Goal: Information Seeking & Learning: Learn about a topic

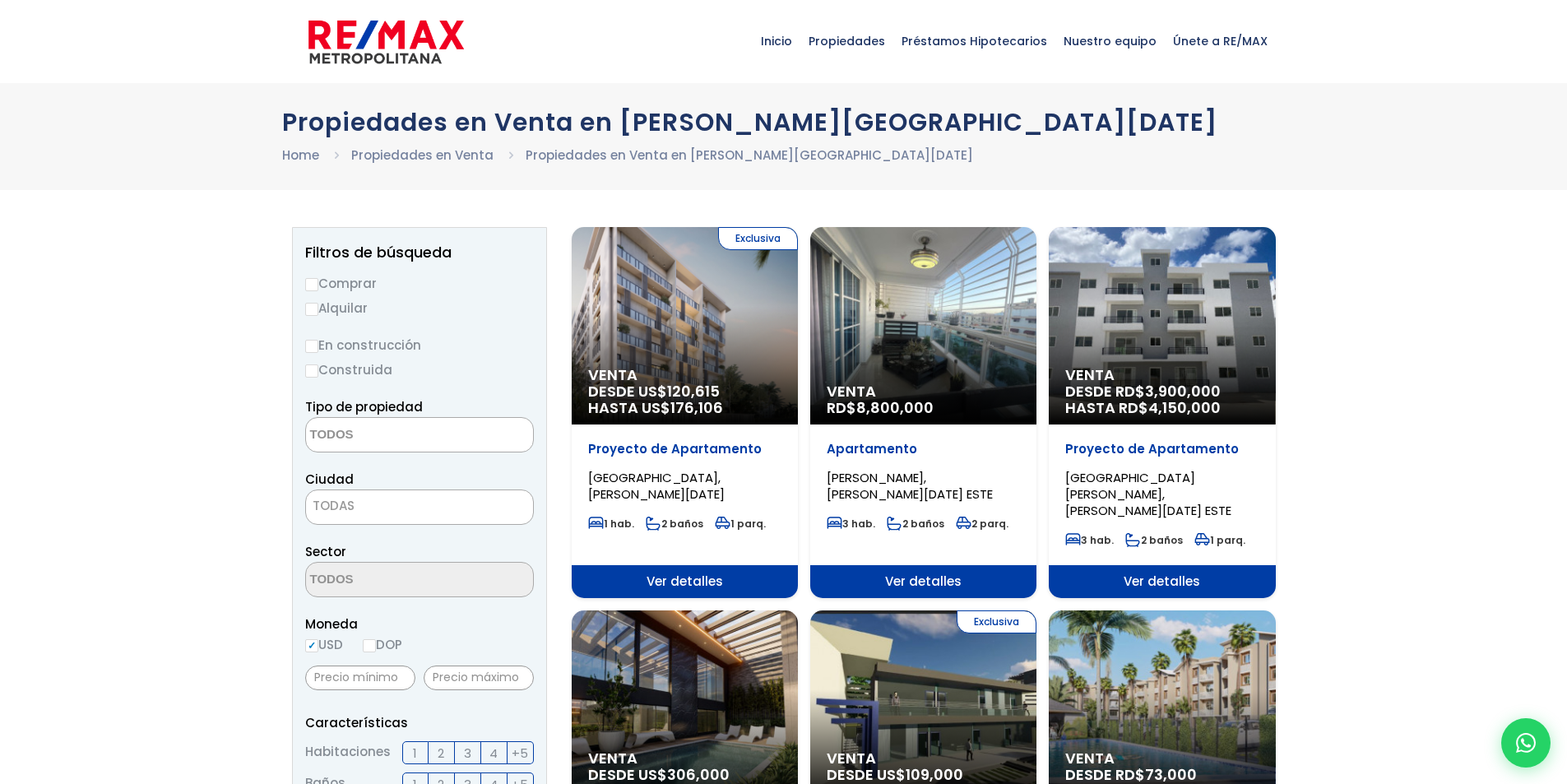
select select
click at [798, 353] on div "Venta RD$ 8,800,000" at bounding box center [684, 325] width 226 height 197
click at [798, 333] on div "Venta RD$ 8,800,000" at bounding box center [684, 325] width 226 height 197
click at [798, 334] on div "Venta RD$ 8,800,000" at bounding box center [684, 325] width 226 height 197
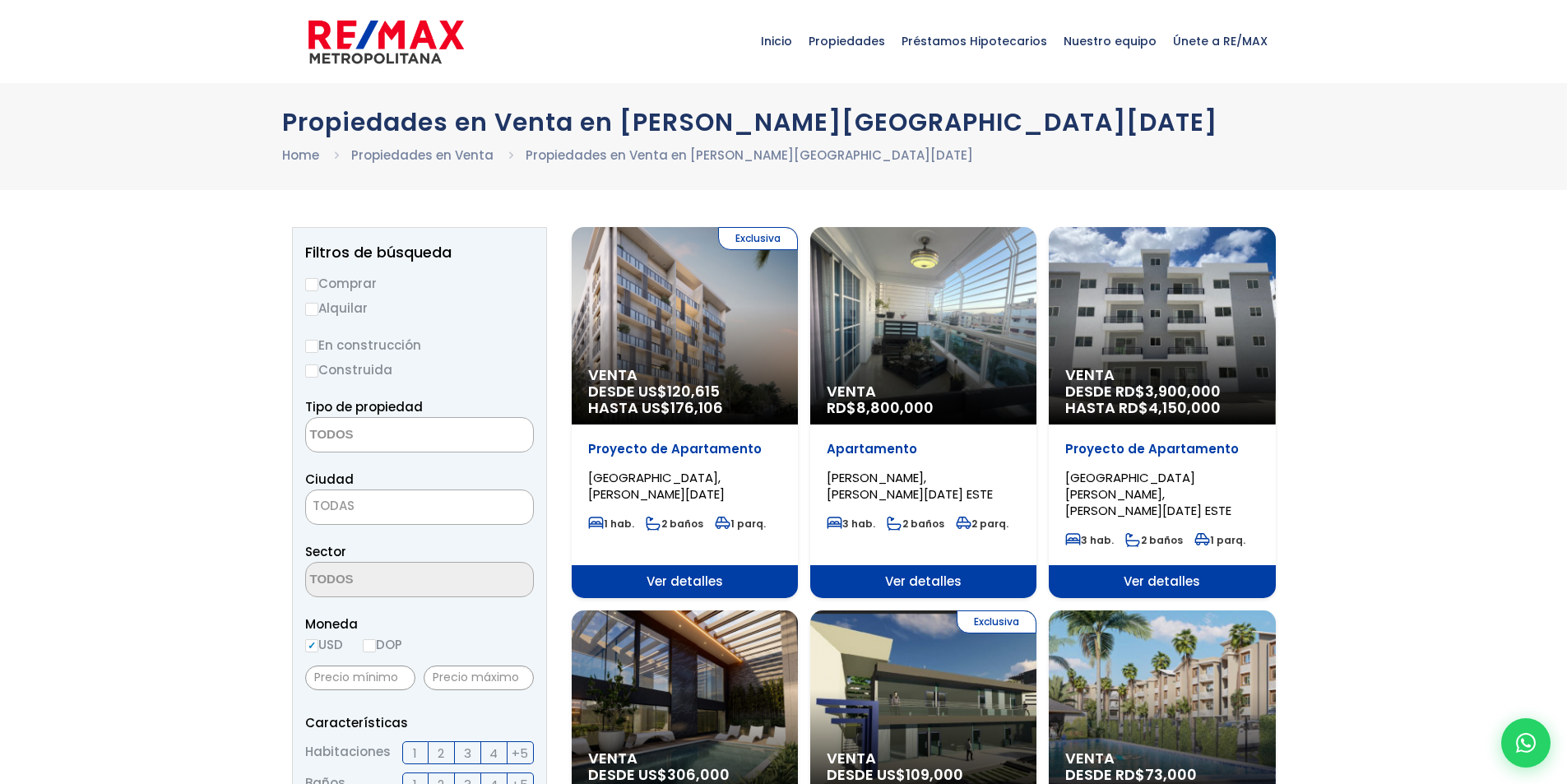
click at [798, 334] on div "Venta RD$ 8,800,000" at bounding box center [684, 325] width 226 height 197
click at [798, 565] on span "Ver detalles" at bounding box center [684, 581] width 226 height 33
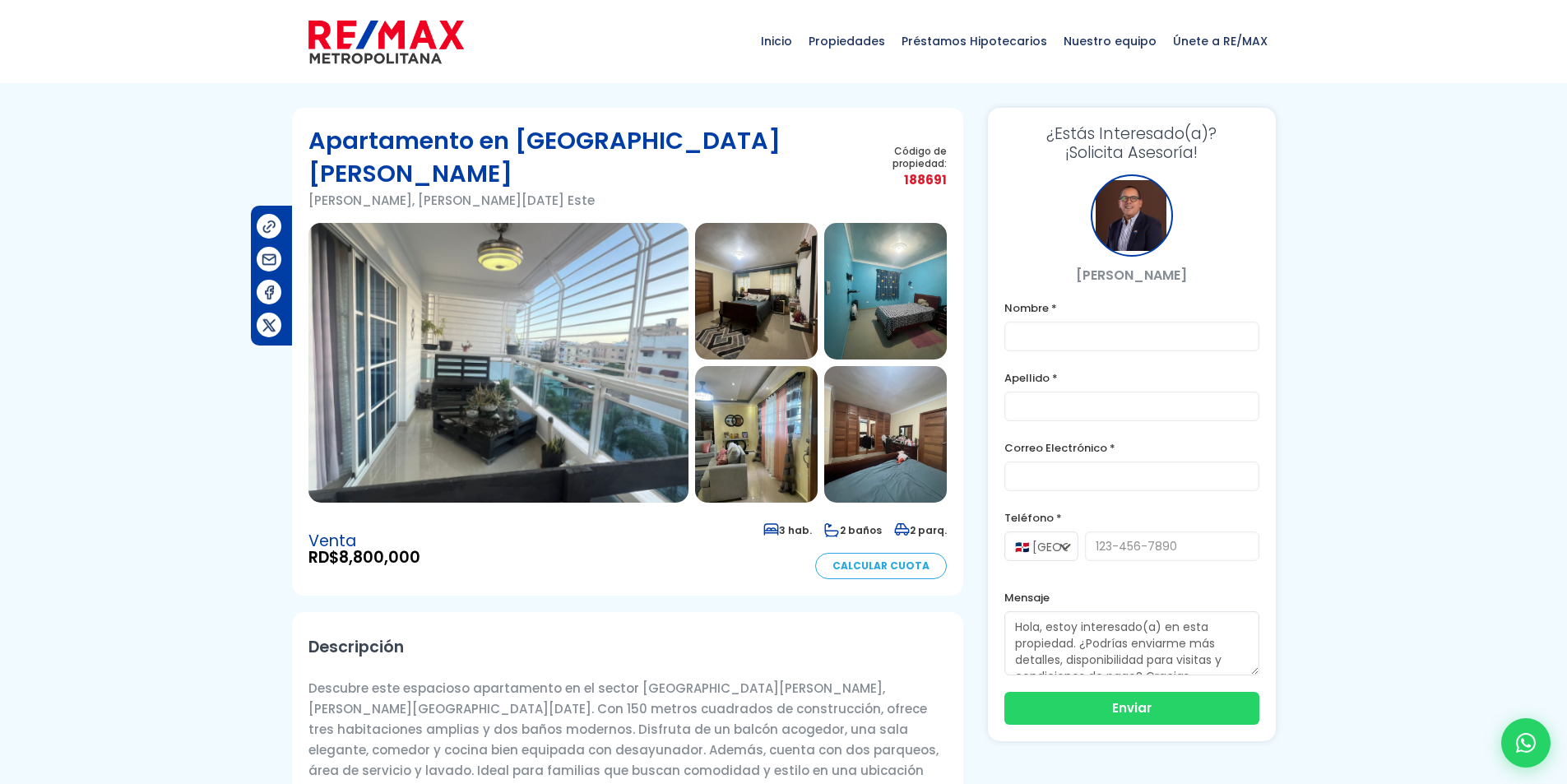
click at [481, 265] on img at bounding box center [499, 362] width 380 height 280
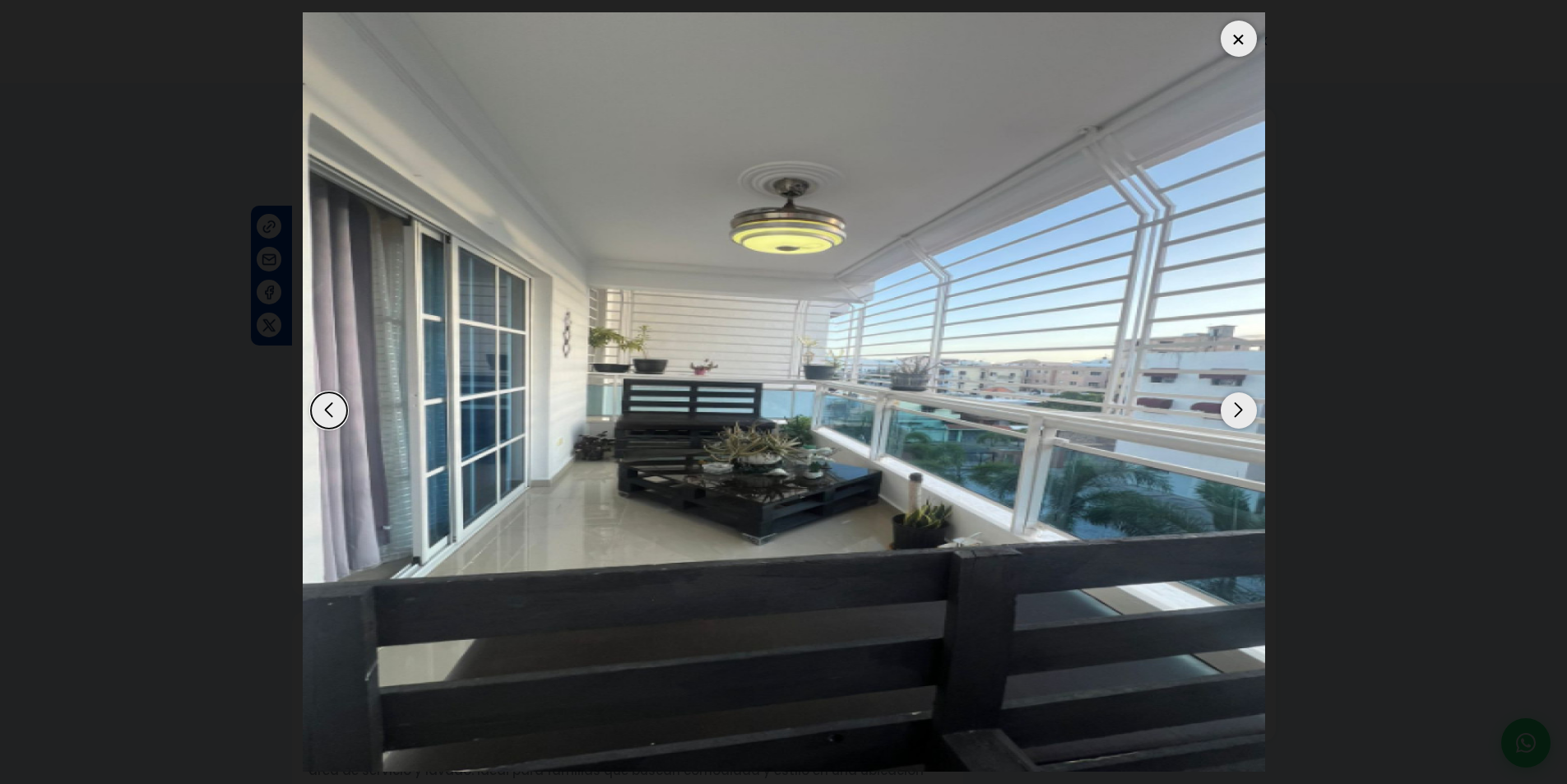
click at [1232, 410] on div "Next slide" at bounding box center [1238, 410] width 36 height 36
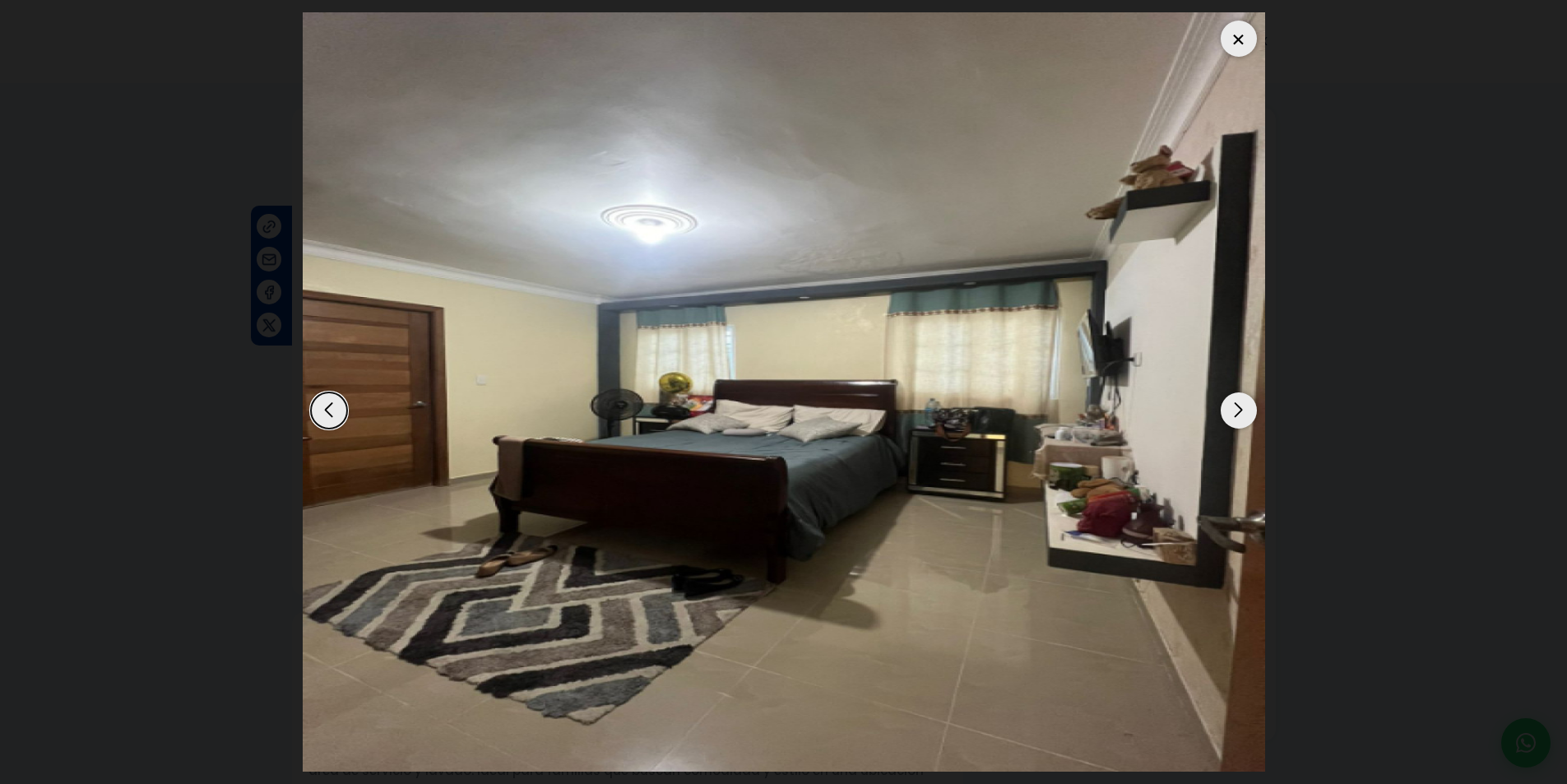
click at [1232, 410] on div "Next slide" at bounding box center [1238, 410] width 36 height 36
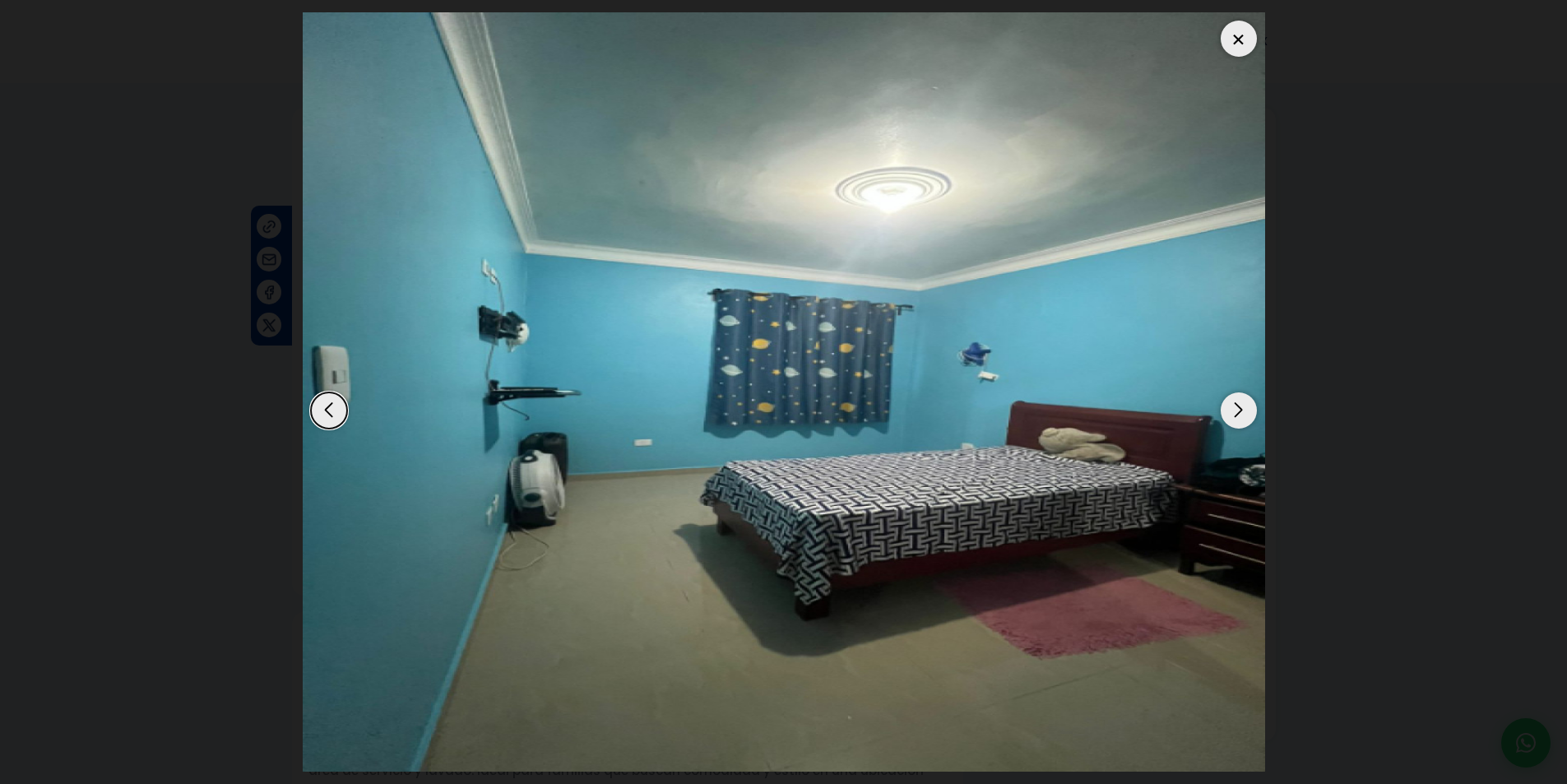
click at [1232, 410] on div "Next slide" at bounding box center [1238, 410] width 36 height 36
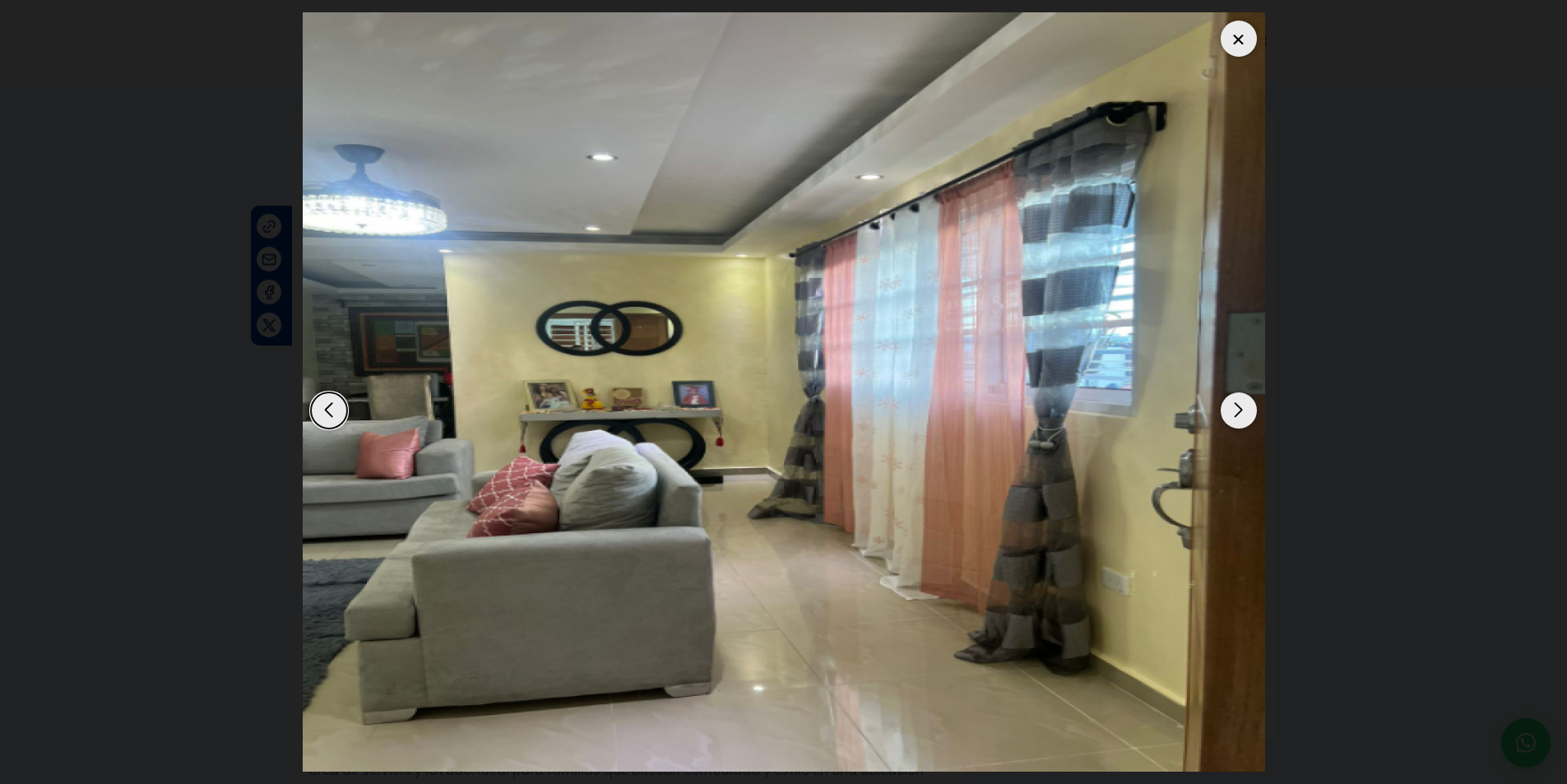
click at [1232, 410] on div "Next slide" at bounding box center [1238, 410] width 36 height 36
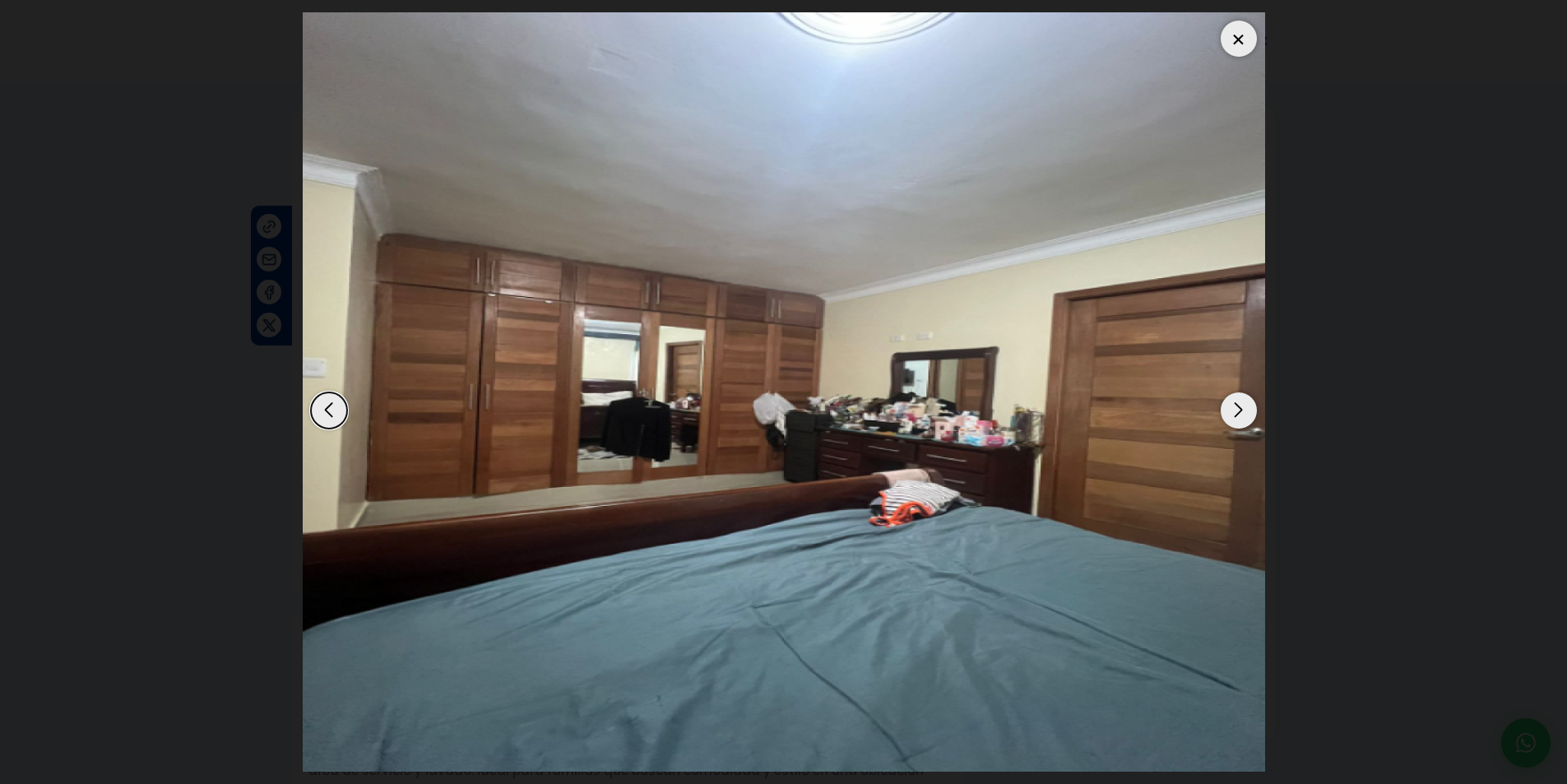
click at [1232, 410] on div "Next slide" at bounding box center [1238, 410] width 36 height 36
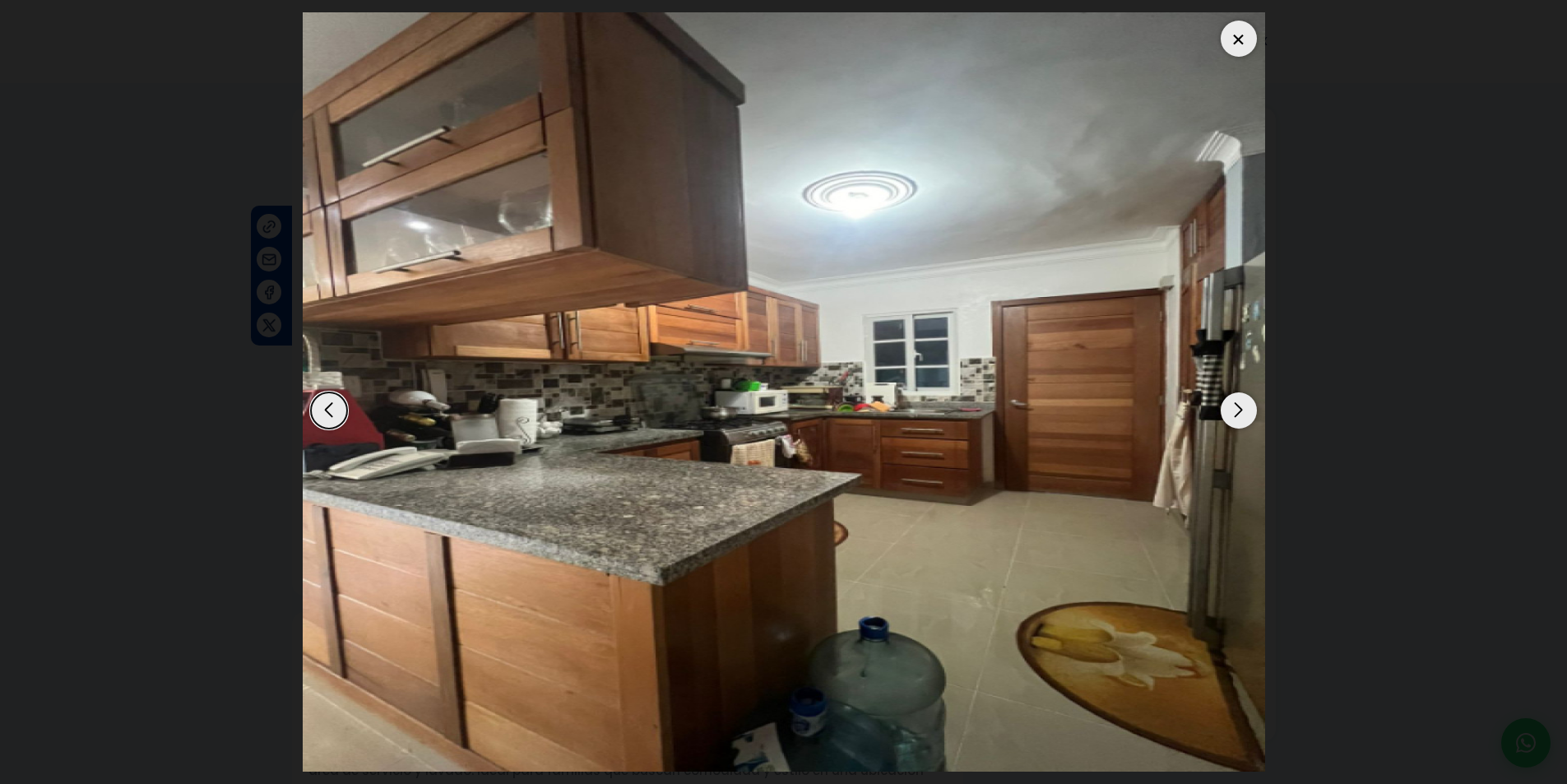
click at [1232, 410] on div "Next slide" at bounding box center [1238, 410] width 36 height 36
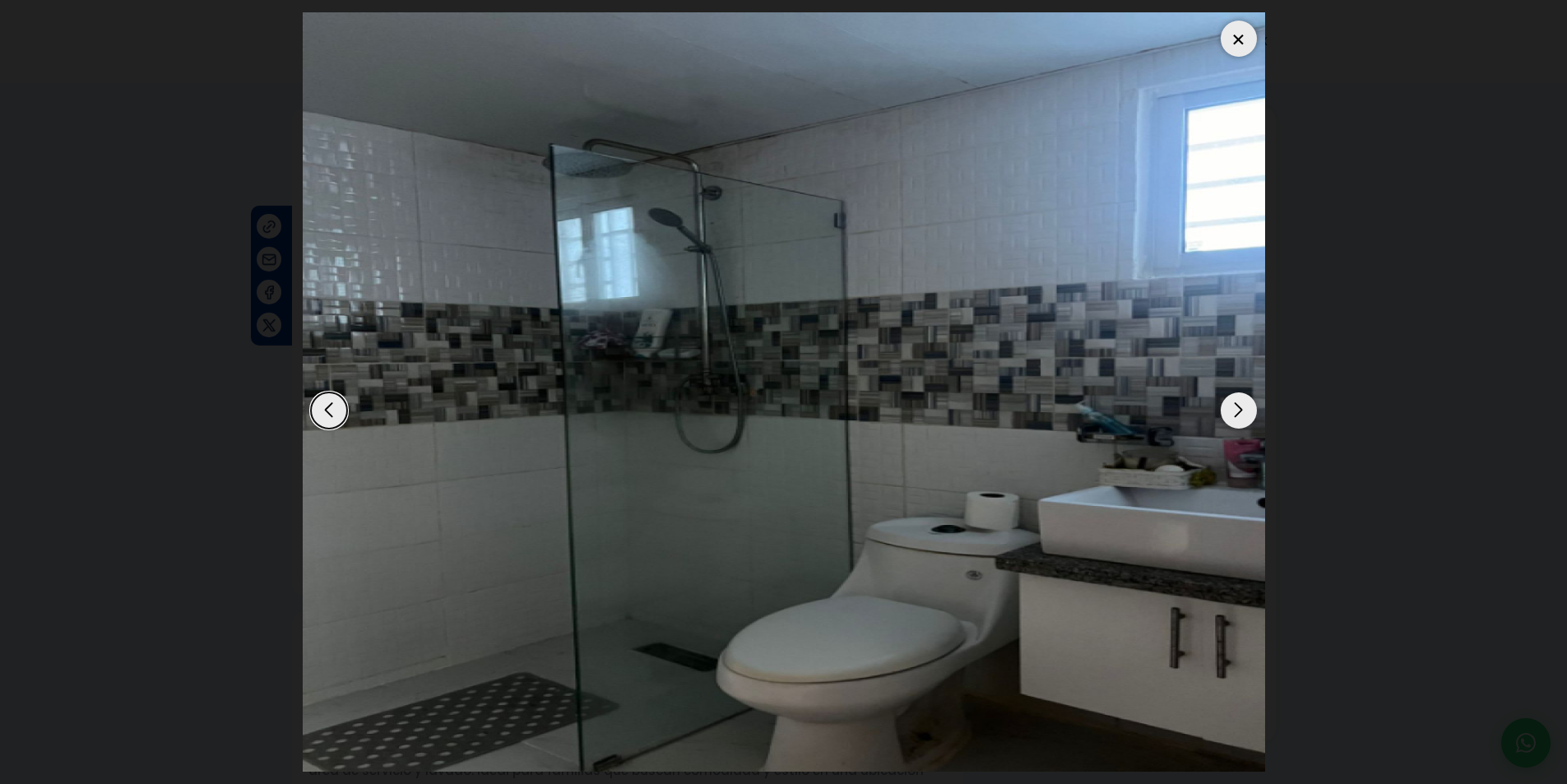
click at [1232, 409] on div "Next slide" at bounding box center [1238, 410] width 36 height 36
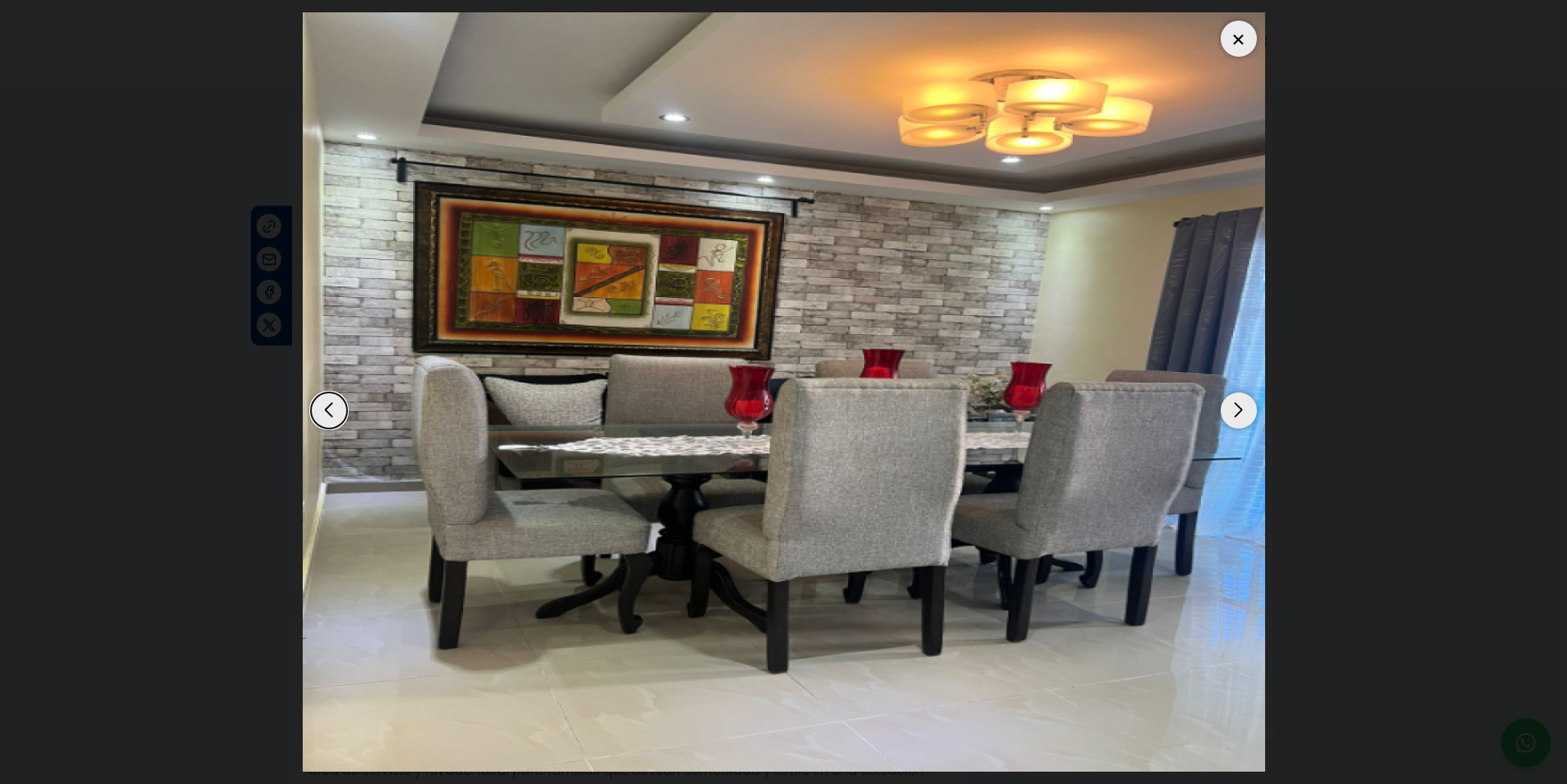
click at [1232, 409] on div "Next slide" at bounding box center [1238, 410] width 36 height 36
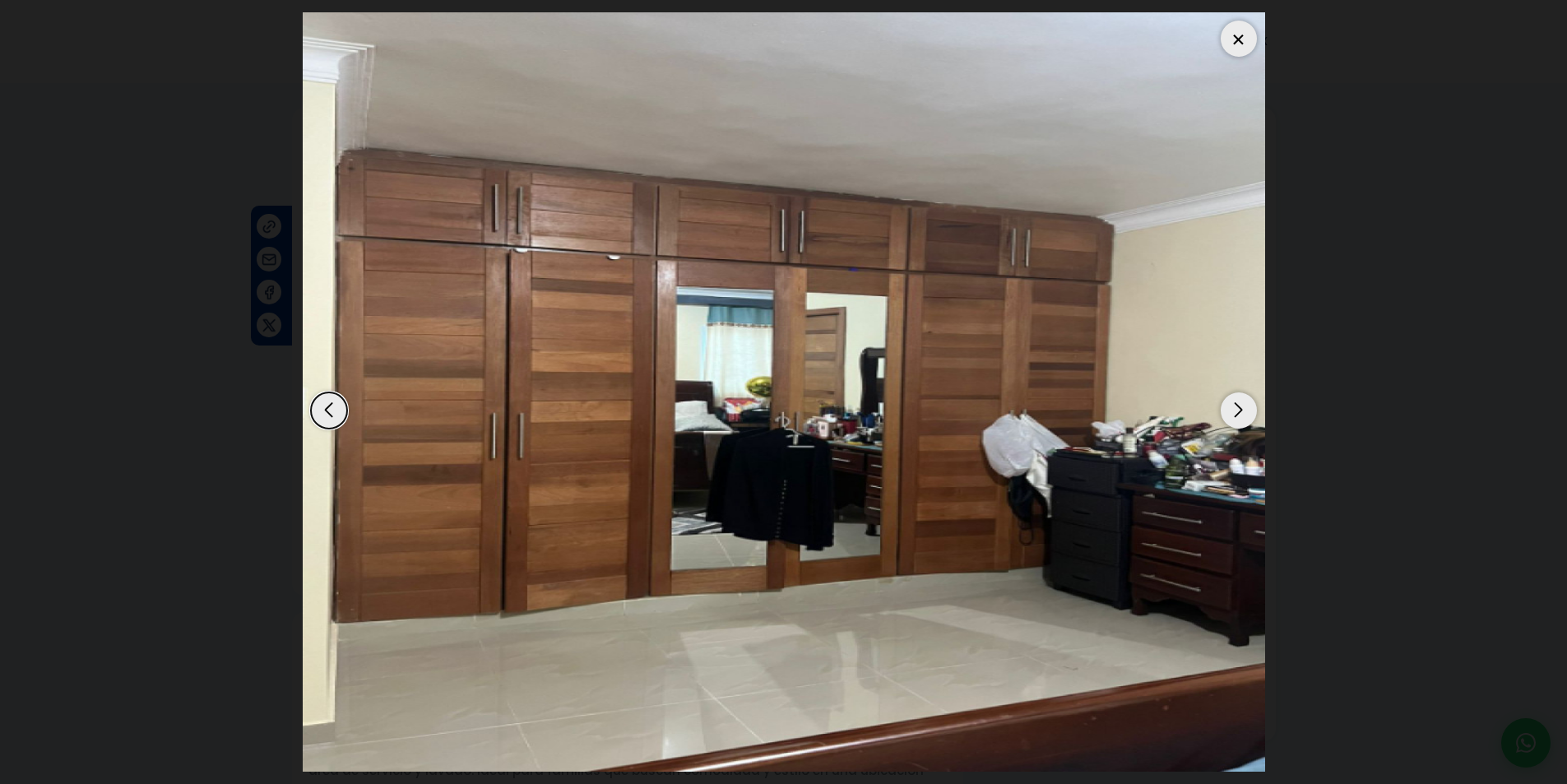
click at [1232, 409] on div "Next slide" at bounding box center [1238, 410] width 36 height 36
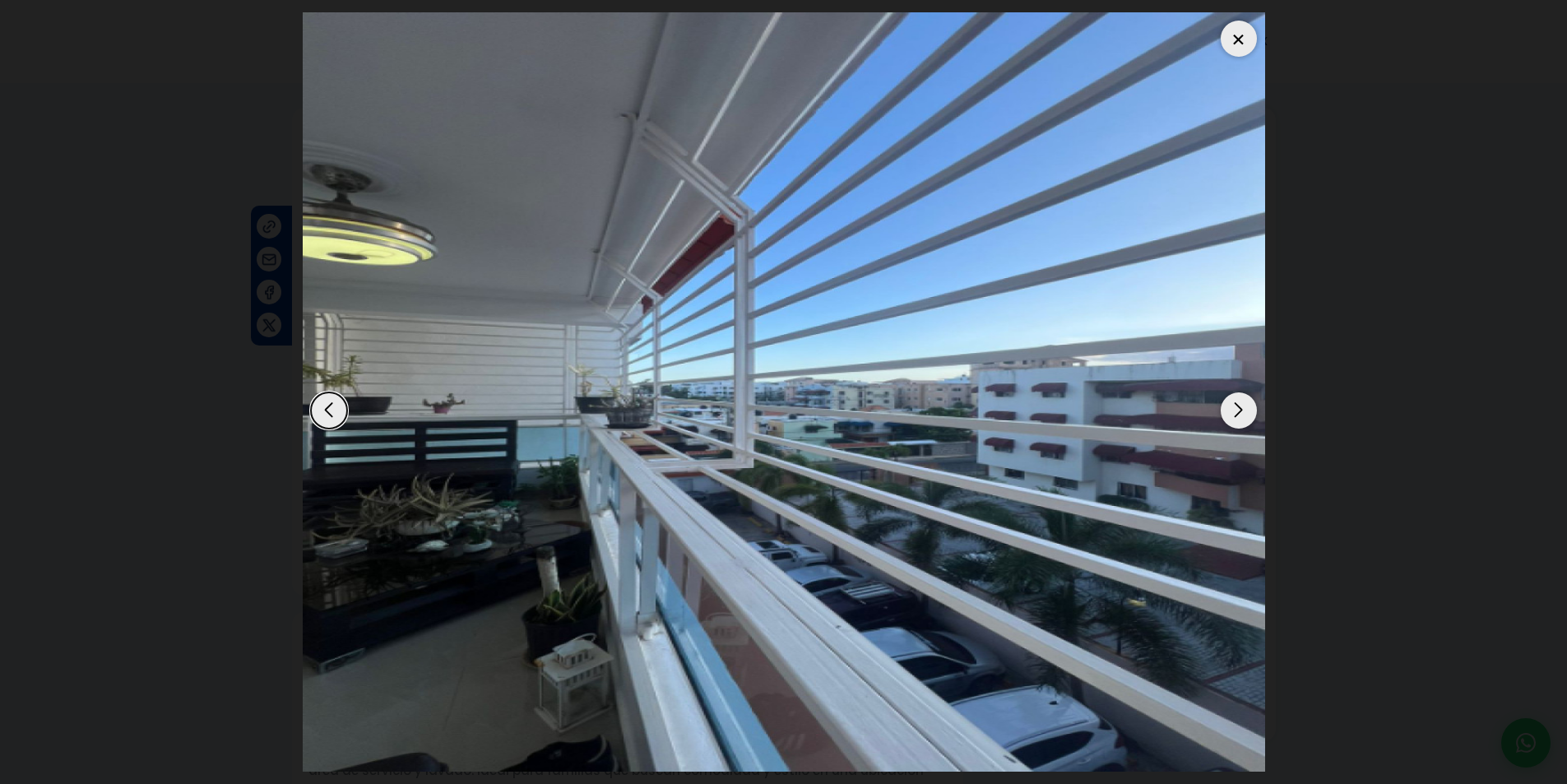
click at [1232, 409] on div "Next slide" at bounding box center [1238, 410] width 36 height 36
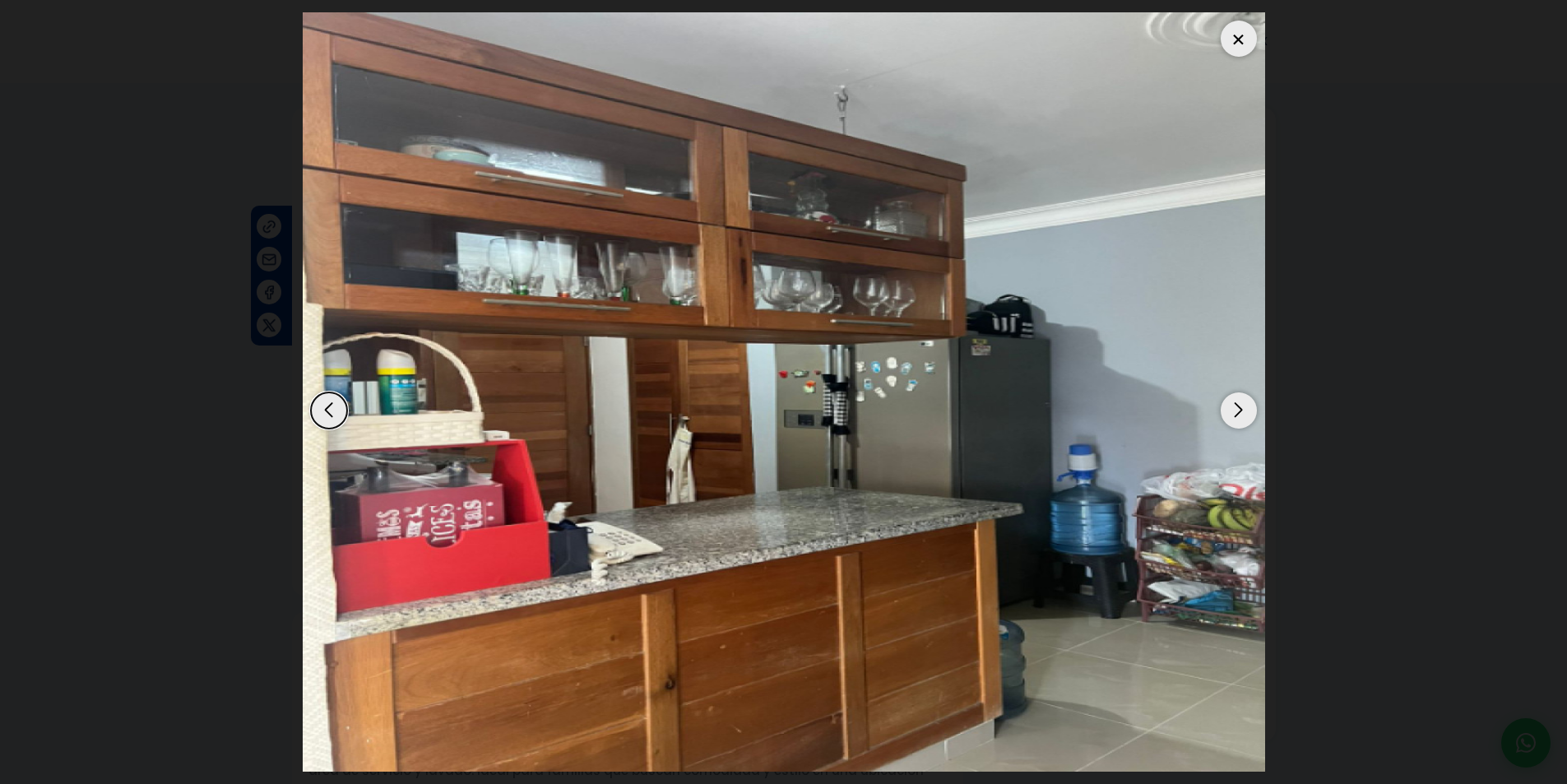
click at [1232, 409] on div "Next slide" at bounding box center [1238, 410] width 36 height 36
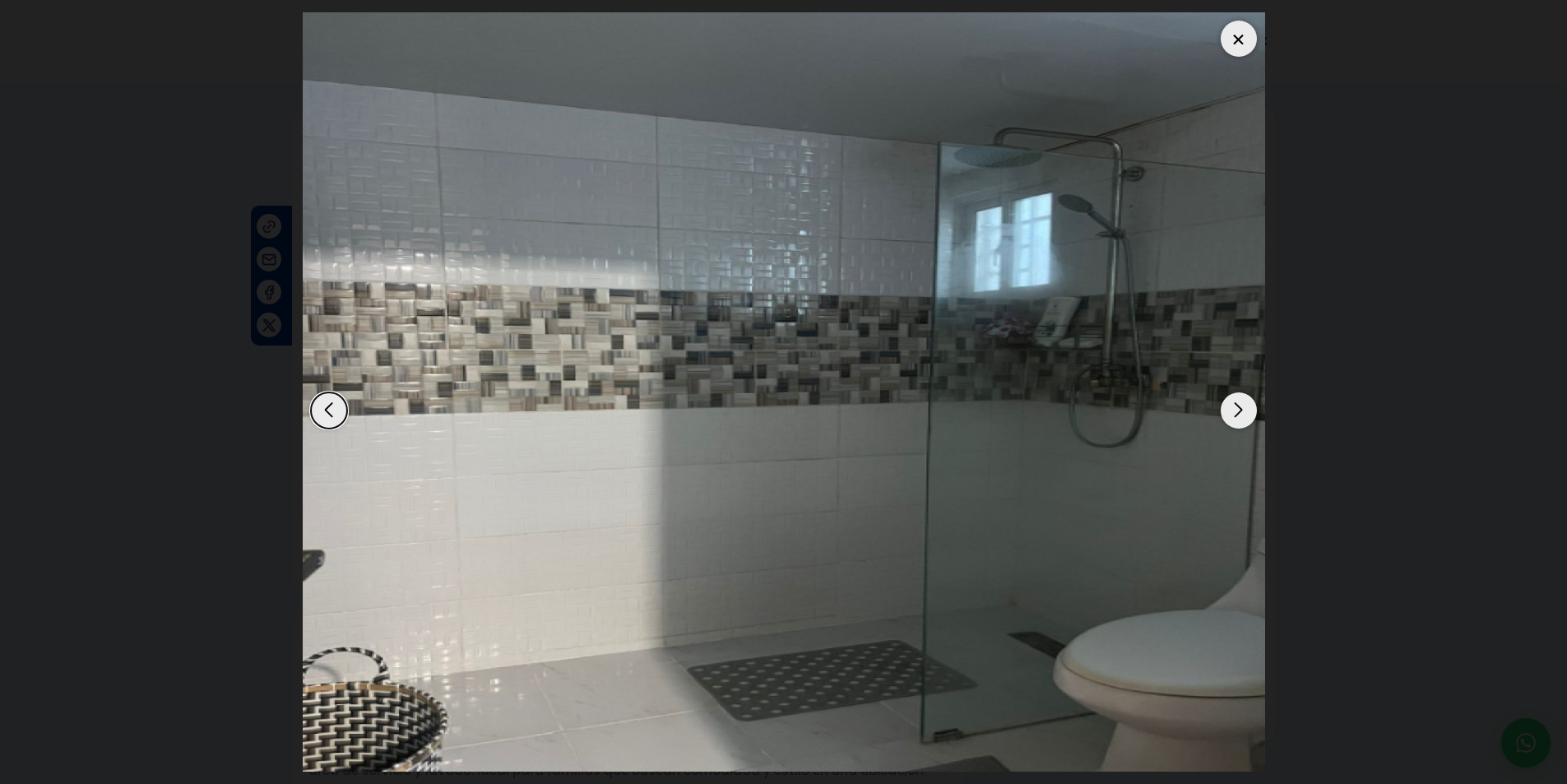
click at [1232, 409] on div "Next slide" at bounding box center [1238, 410] width 36 height 36
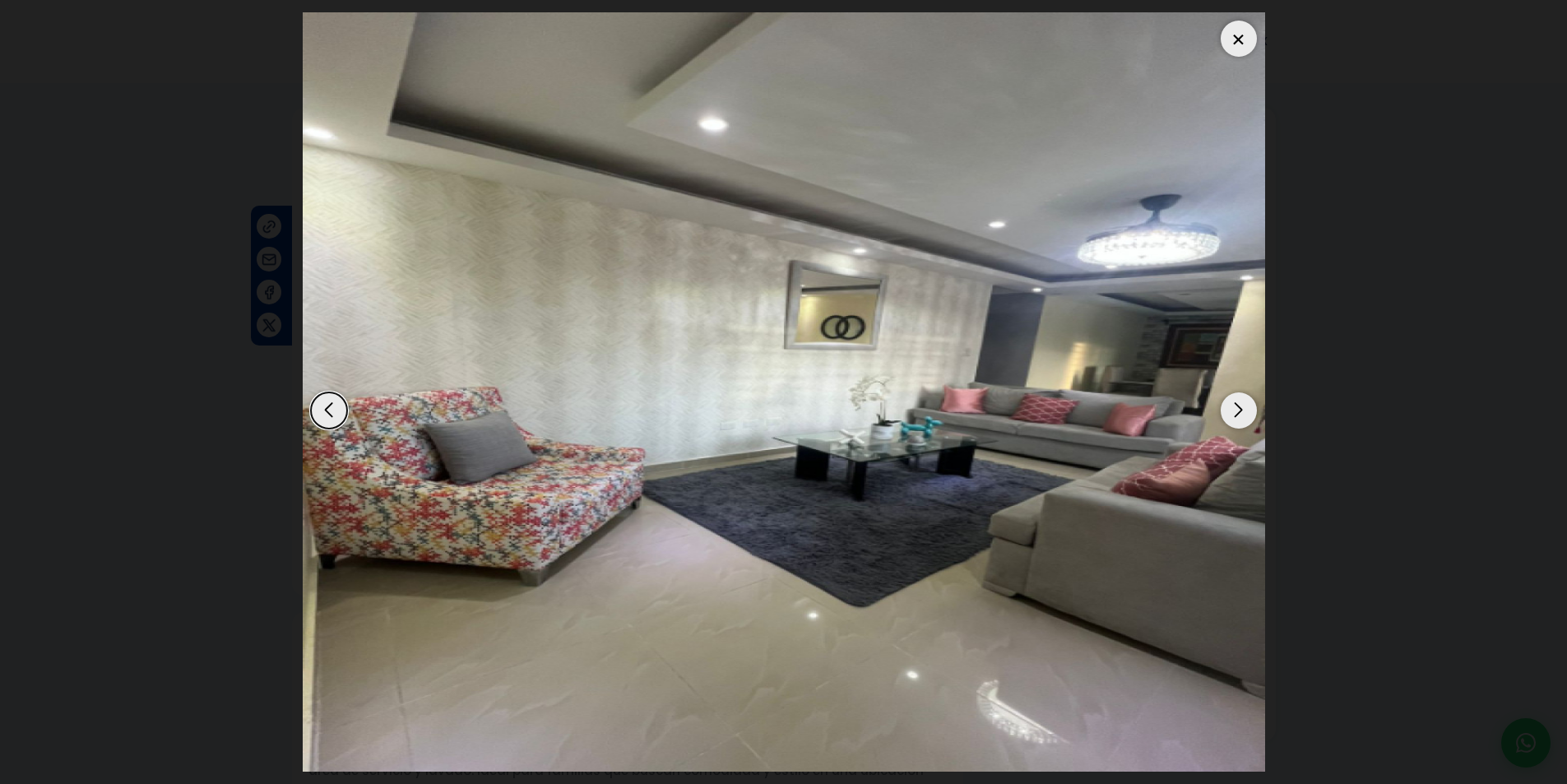
click at [1232, 409] on div "Next slide" at bounding box center [1238, 410] width 36 height 36
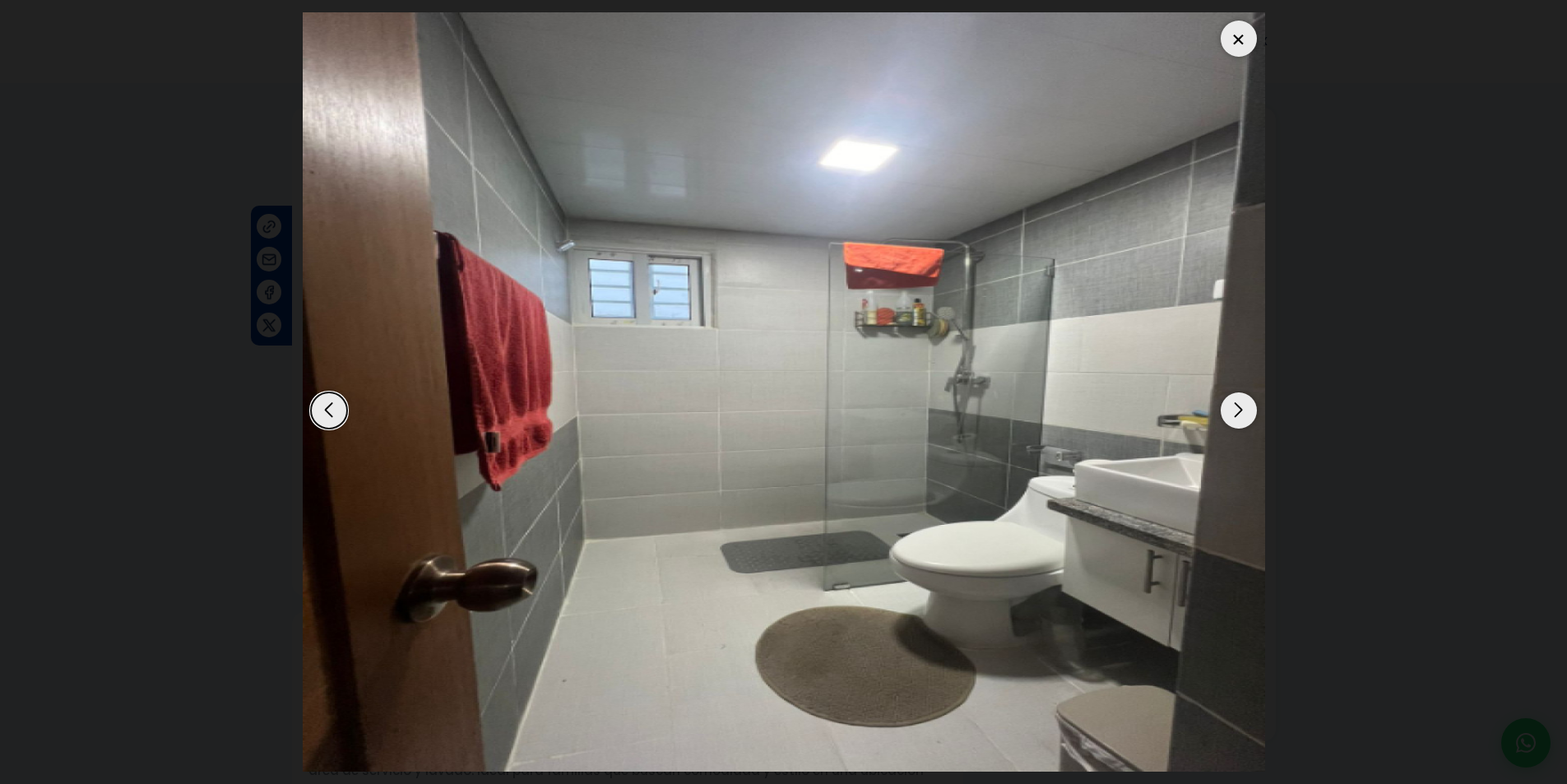
click at [1232, 409] on div "Next slide" at bounding box center [1238, 410] width 36 height 36
